Goal: Task Accomplishment & Management: Use online tool/utility

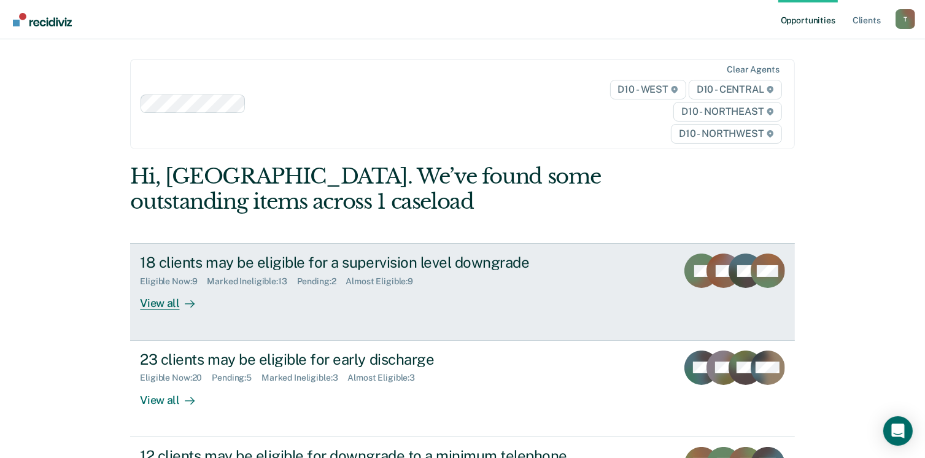
click at [158, 301] on div "View all" at bounding box center [174, 299] width 69 height 24
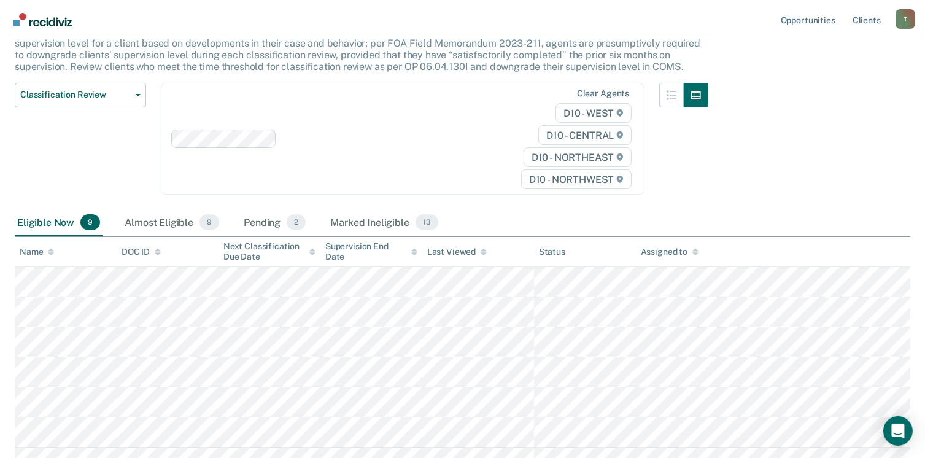
scroll to position [123, 0]
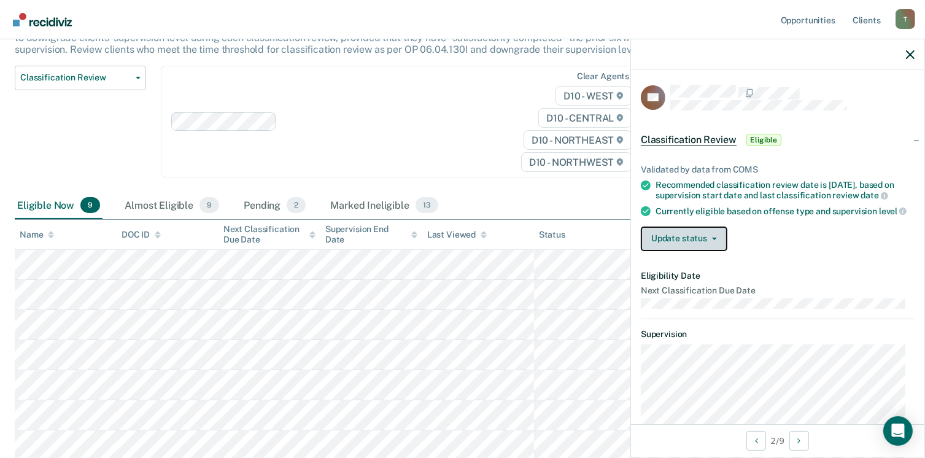
click at [712, 240] on icon "button" at bounding box center [714, 239] width 5 height 2
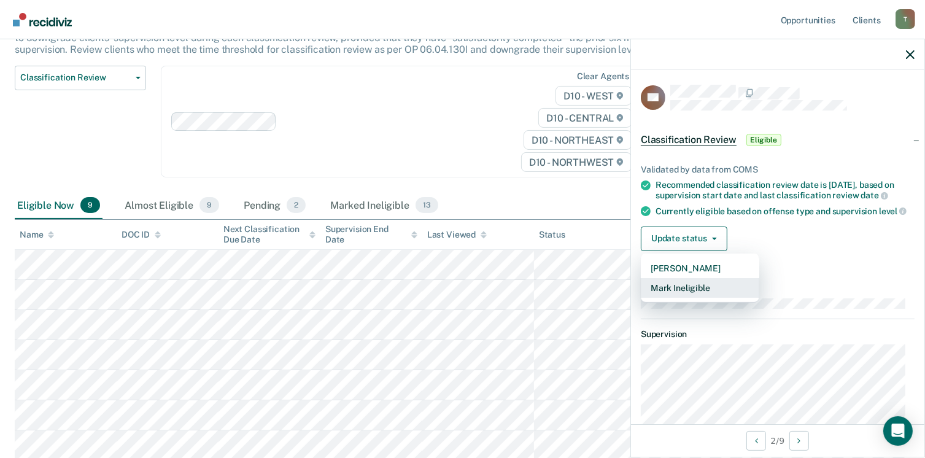
click at [720, 294] on button "Mark Ineligible" at bounding box center [700, 288] width 118 height 20
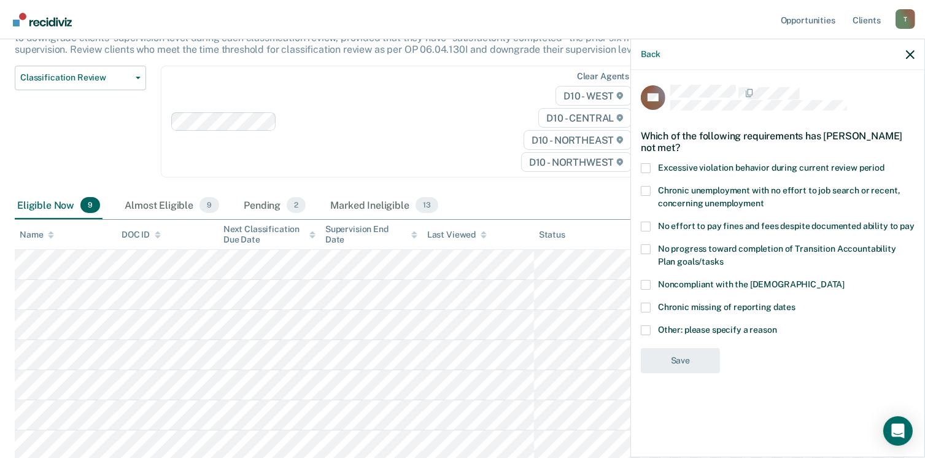
click at [639, 327] on div "TK Which of the following requirements has [PERSON_NAME] not met? Excessive vio…" at bounding box center [777, 262] width 293 height 385
click at [646, 330] on span at bounding box center [646, 330] width 10 height 10
click at [777, 325] on input "Other: please specify a reason" at bounding box center [777, 325] width 0 height 0
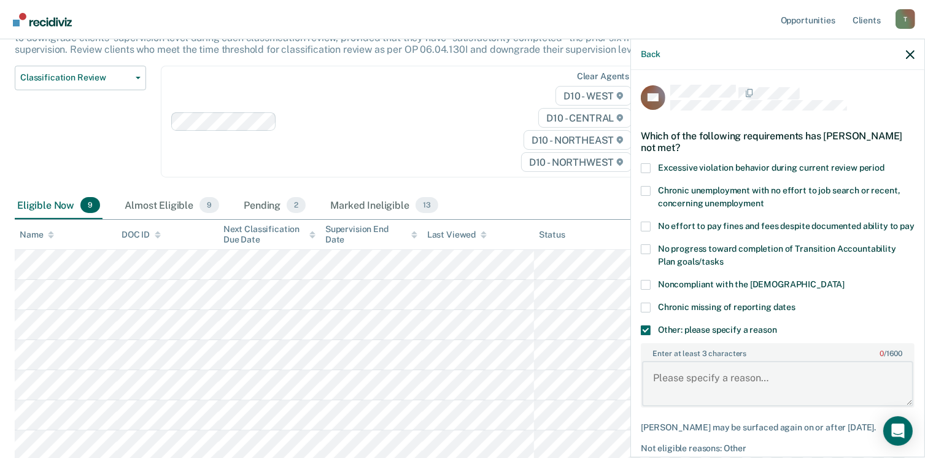
click at [653, 389] on textarea "Enter at least 3 characters 0 / 1600" at bounding box center [777, 383] width 271 height 45
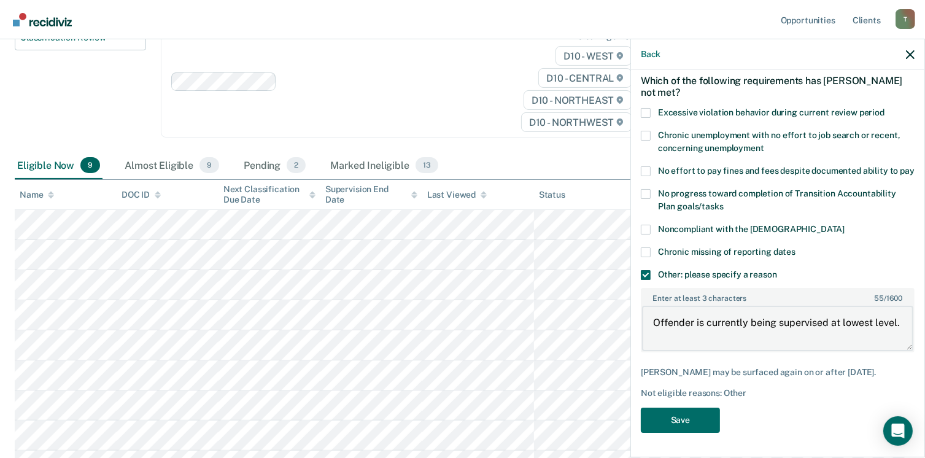
scroll to position [184, 0]
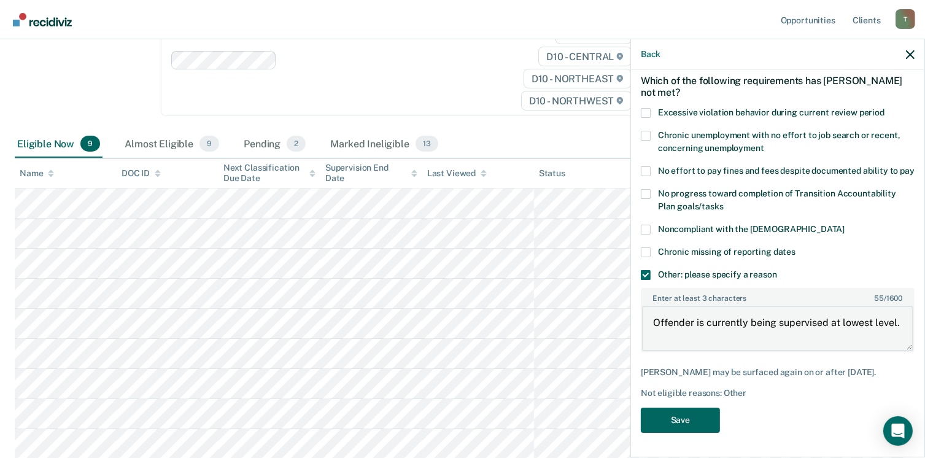
type textarea "Offender is currently being supervised at lowest level."
click at [692, 418] on button "Save" at bounding box center [680, 420] width 79 height 25
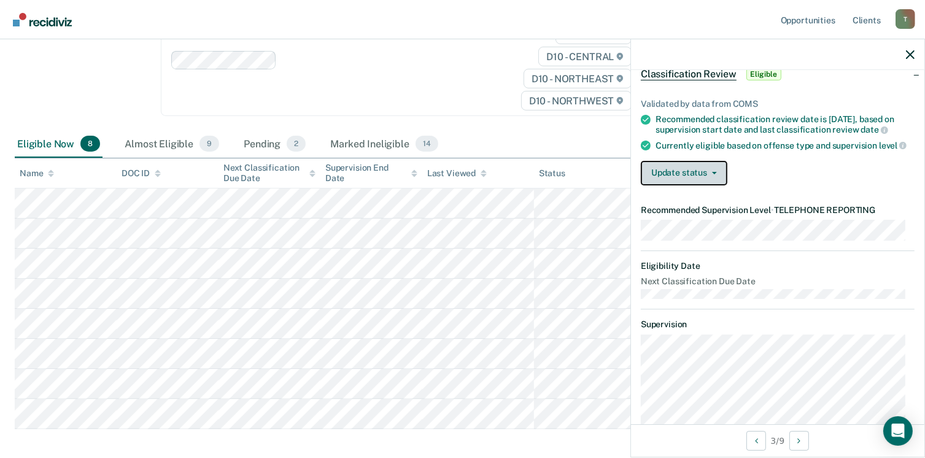
click at [712, 184] on button "Update status" at bounding box center [684, 173] width 87 height 25
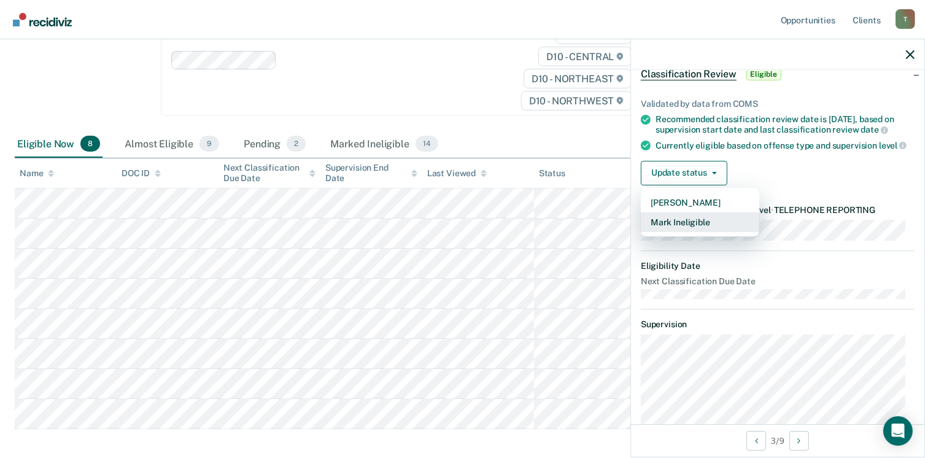
click at [679, 231] on button "Mark Ineligible" at bounding box center [700, 222] width 118 height 20
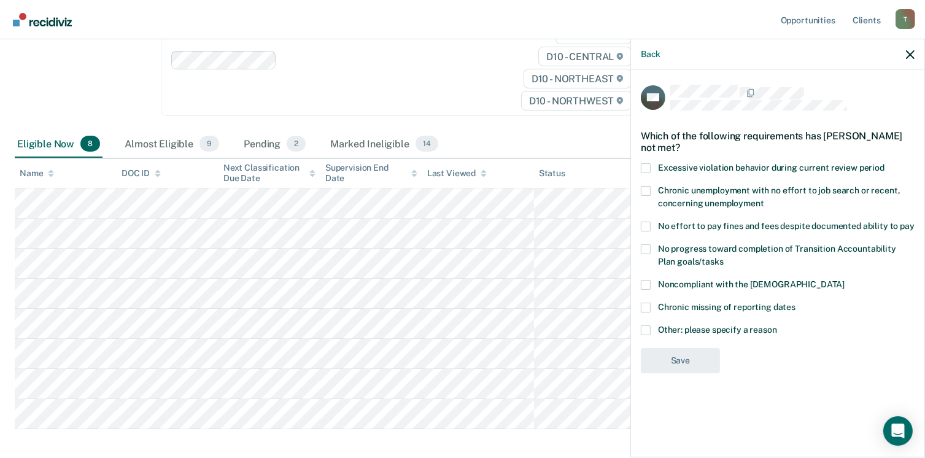
click at [644, 328] on span at bounding box center [646, 330] width 10 height 10
click at [777, 325] on input "Other: please specify a reason" at bounding box center [777, 325] width 0 height 0
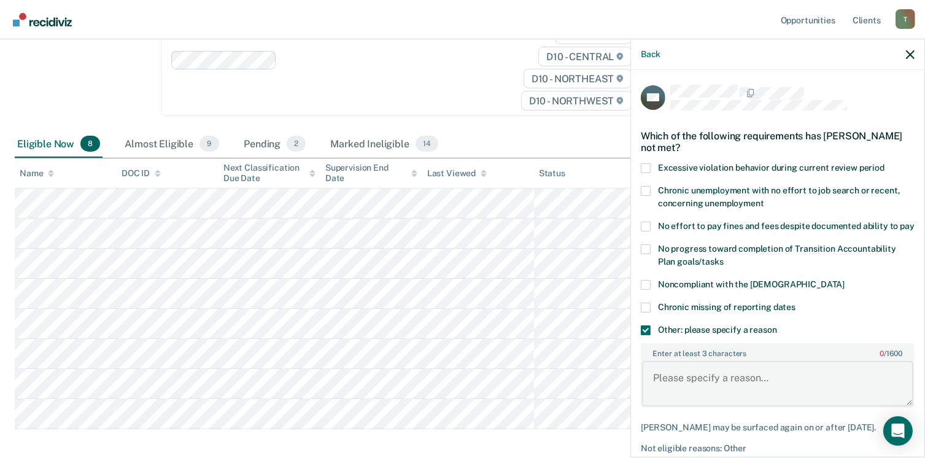
click at [653, 388] on textarea "Enter at least 3 characters 0 / 1600" at bounding box center [777, 383] width 271 height 45
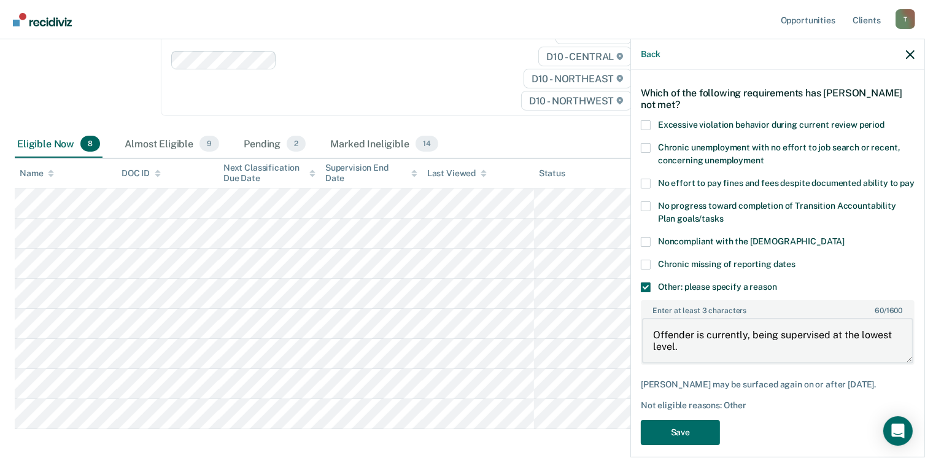
scroll to position [66, 0]
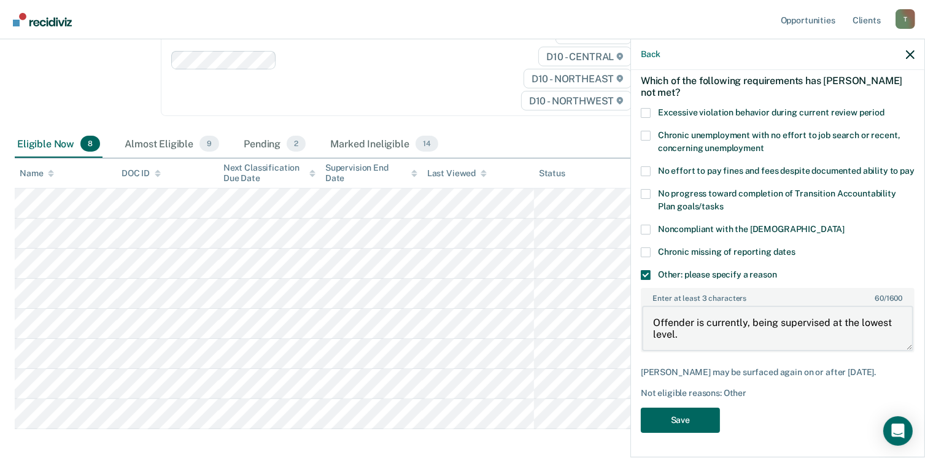
type textarea "Offender is currently, being supervised at the lowest level."
click at [674, 423] on button "Save" at bounding box center [680, 420] width 79 height 25
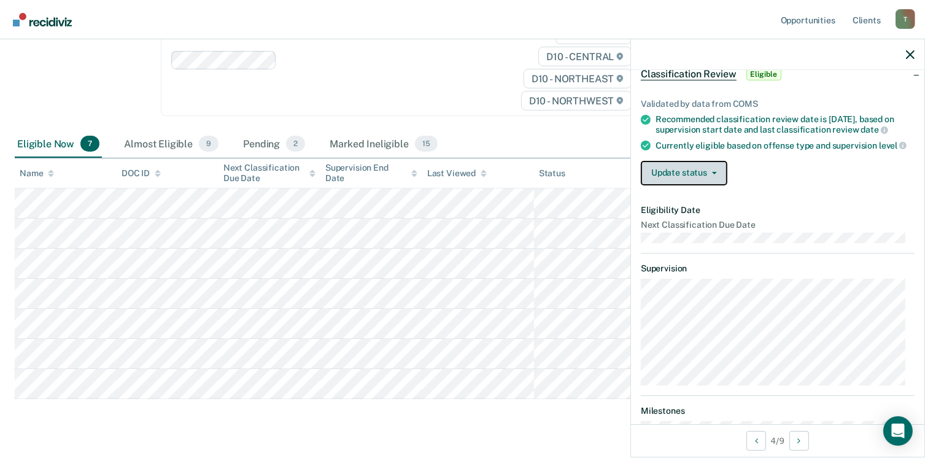
click at [712, 179] on button "Update status" at bounding box center [684, 173] width 87 height 25
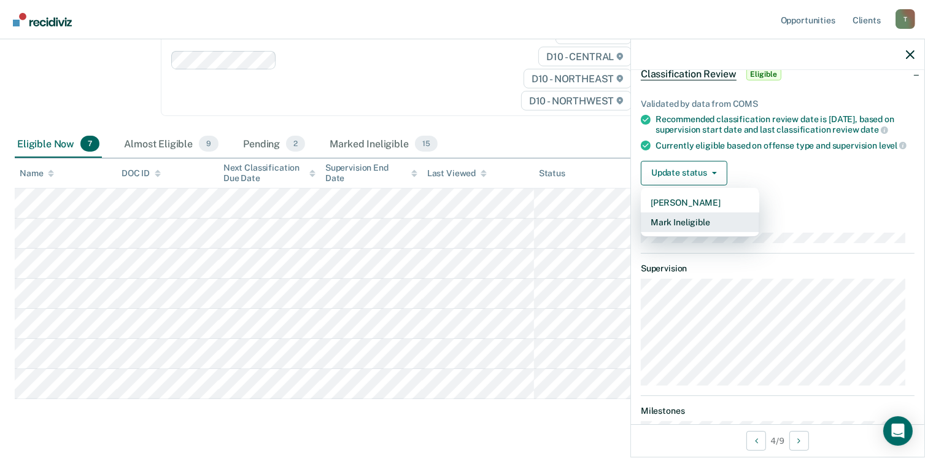
click at [669, 232] on button "Mark Ineligible" at bounding box center [700, 222] width 118 height 20
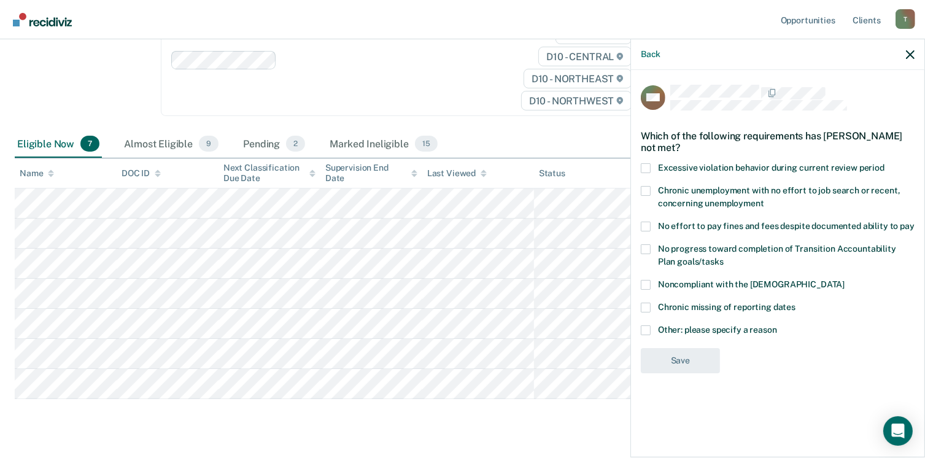
drag, startPoint x: 645, startPoint y: 328, endPoint x: 654, endPoint y: 346, distance: 20.3
click at [645, 328] on span at bounding box center [646, 330] width 10 height 10
click at [777, 325] on input "Other: please specify a reason" at bounding box center [777, 325] width 0 height 0
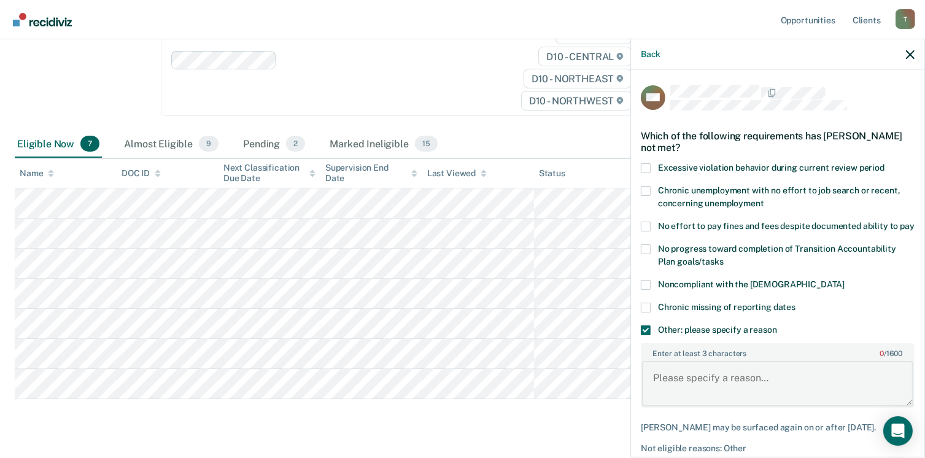
click at [649, 394] on textarea "Enter at least 3 characters 0 / 1600" at bounding box center [777, 383] width 271 height 45
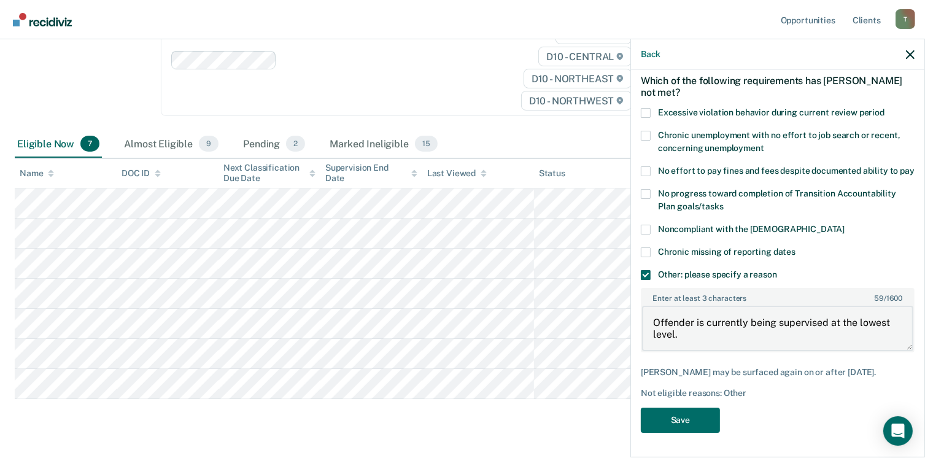
scroll to position [76, 0]
type textarea "Offender is currently being supervised at the lowest level."
click at [688, 424] on button "Save" at bounding box center [680, 420] width 79 height 25
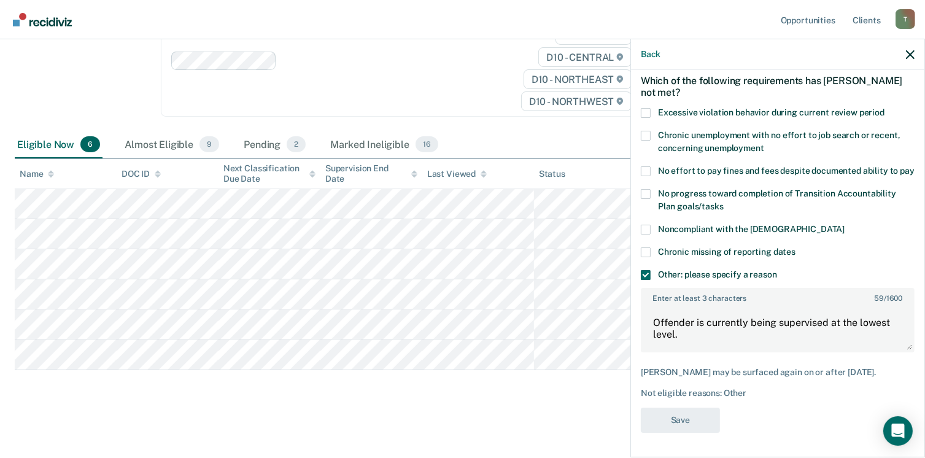
scroll to position [182, 0]
